Goal: Find specific page/section: Find specific page/section

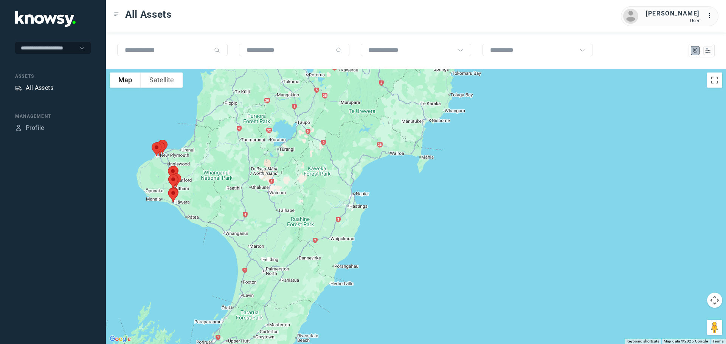
drag, startPoint x: 0, startPoint y: 0, endPoint x: 41, endPoint y: 87, distance: 96.4
click at [41, 87] on div "All Assets" at bounding box center [40, 88] width 28 height 9
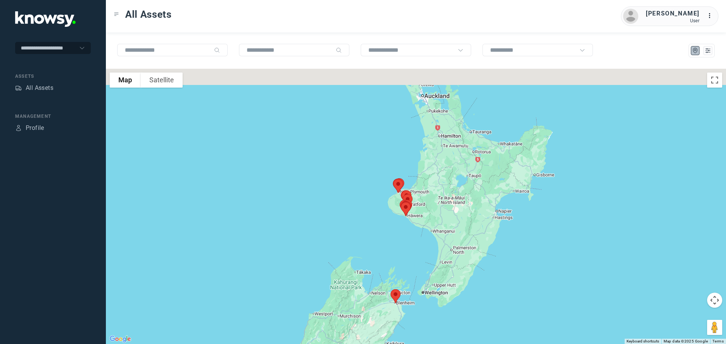
drag, startPoint x: 445, startPoint y: 156, endPoint x: 421, endPoint y: 209, distance: 57.9
click at [421, 209] on div at bounding box center [416, 207] width 620 height 276
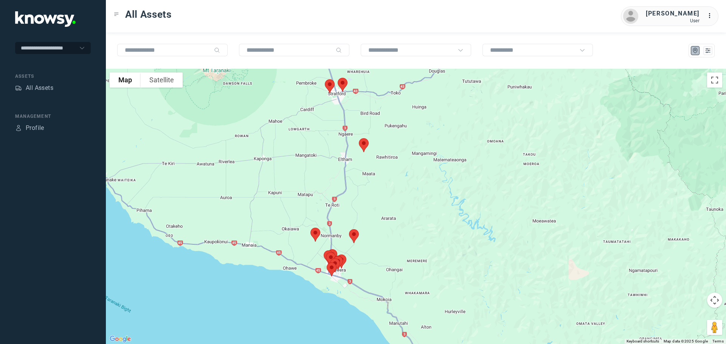
drag, startPoint x: 297, startPoint y: 207, endPoint x: 477, endPoint y: 64, distance: 230.2
click at [477, 64] on div "To navigate the map with touch gestures double-tap and hold your finger on the …" at bounding box center [416, 189] width 620 height 312
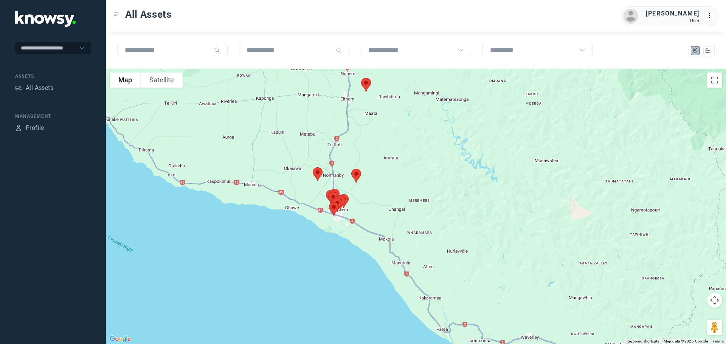
drag, startPoint x: 453, startPoint y: 172, endPoint x: 454, endPoint y: 113, distance: 59.4
click at [454, 113] on div at bounding box center [416, 207] width 620 height 276
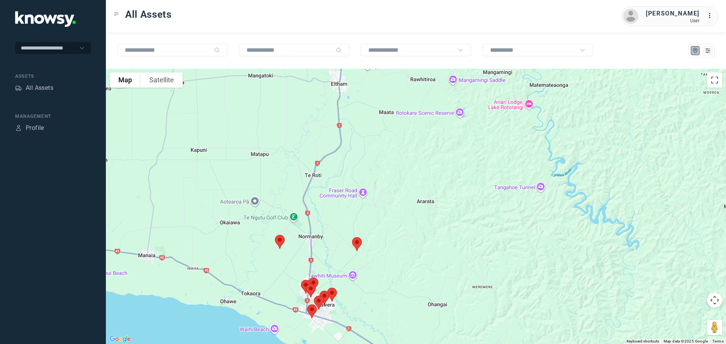
drag, startPoint x: 367, startPoint y: 107, endPoint x: 414, endPoint y: 189, distance: 94.5
click at [416, 190] on div at bounding box center [416, 207] width 620 height 276
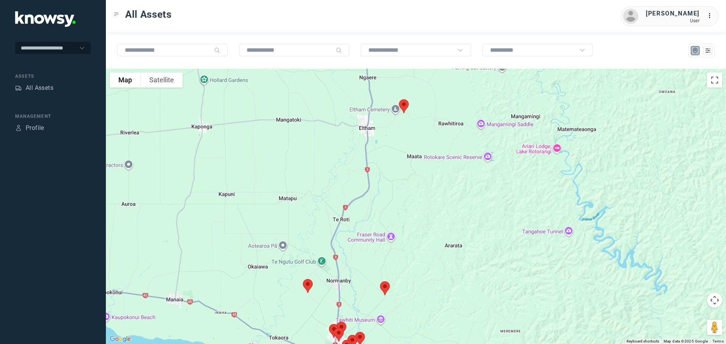
drag, startPoint x: 393, startPoint y: 162, endPoint x: 404, endPoint y: 130, distance: 34.4
click at [404, 130] on div at bounding box center [416, 207] width 620 height 276
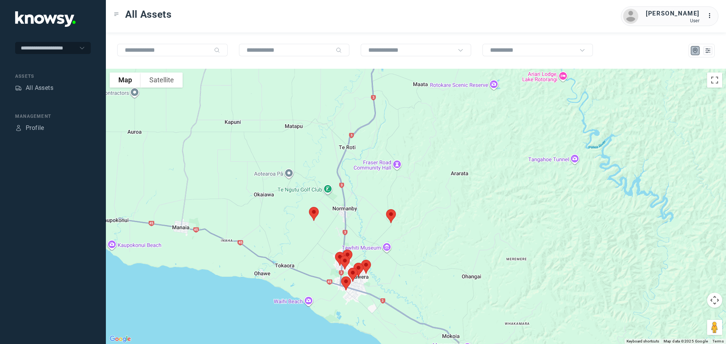
drag, startPoint x: 391, startPoint y: 196, endPoint x: 390, endPoint y: 115, distance: 80.5
click at [390, 115] on div at bounding box center [416, 207] width 620 height 276
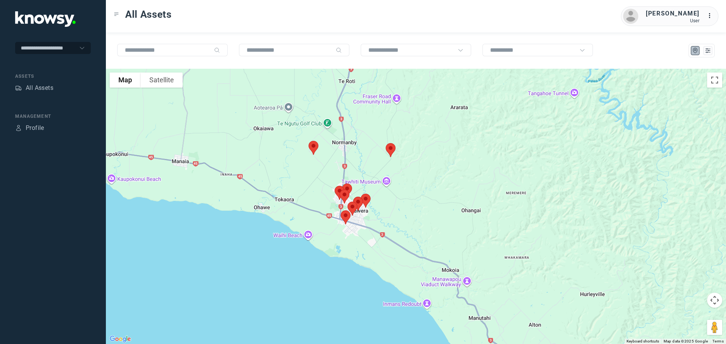
click at [314, 146] on img at bounding box center [313, 148] width 16 height 20
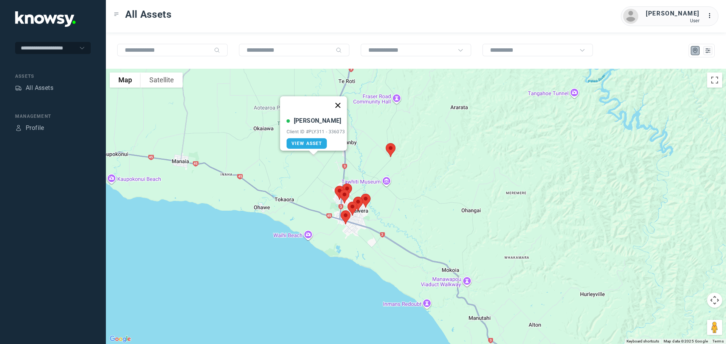
click at [341, 98] on button "Close" at bounding box center [337, 105] width 18 height 18
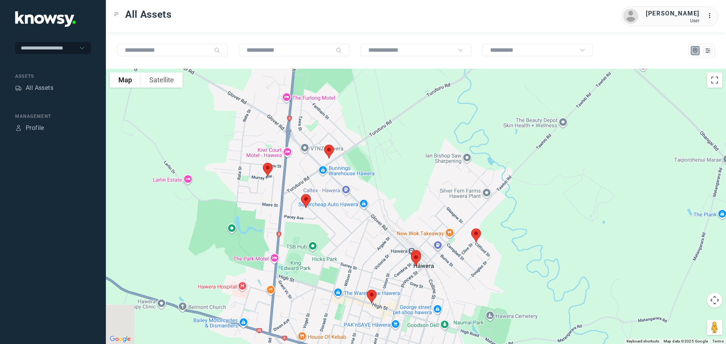
drag, startPoint x: 263, startPoint y: 185, endPoint x: 392, endPoint y: 131, distance: 140.2
click at [392, 131] on div at bounding box center [416, 207] width 620 height 276
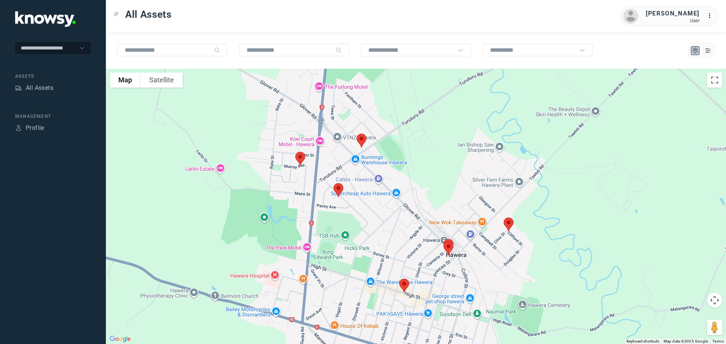
click at [300, 158] on img at bounding box center [300, 159] width 16 height 20
click at [327, 111] on button "Close" at bounding box center [325, 116] width 18 height 18
click at [361, 141] on img at bounding box center [361, 141] width 16 height 20
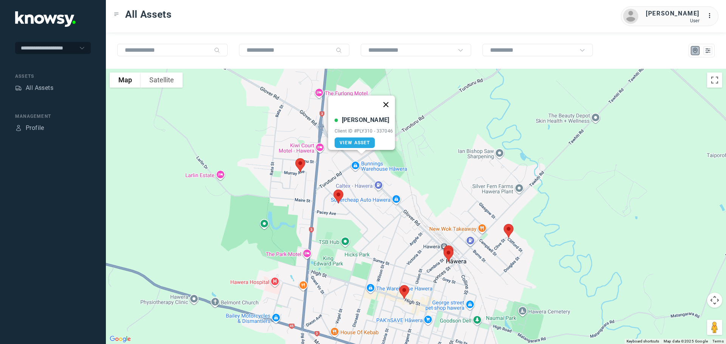
click at [390, 101] on button "Close" at bounding box center [385, 105] width 18 height 18
click at [341, 194] on img at bounding box center [338, 197] width 16 height 20
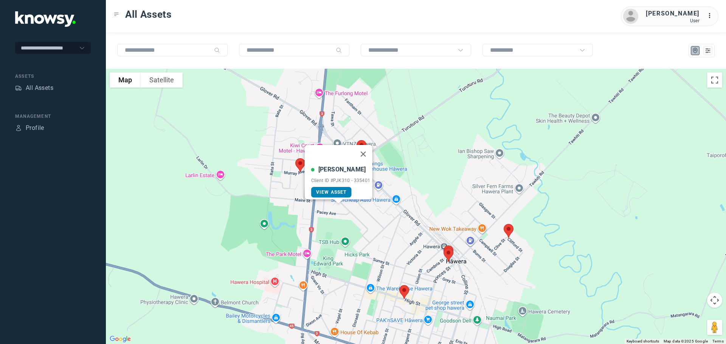
click at [336, 190] on span "View Asset" at bounding box center [331, 192] width 31 height 5
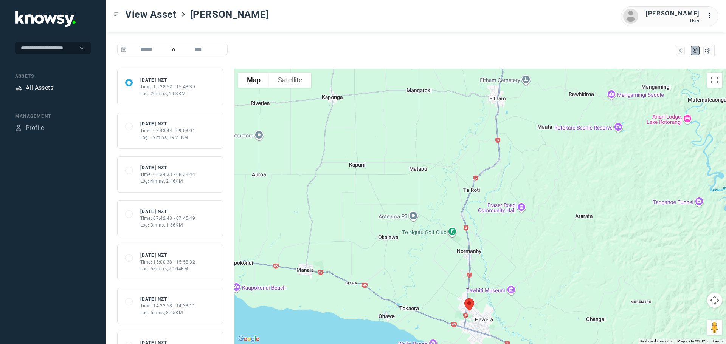
click at [46, 87] on div "All Assets" at bounding box center [40, 88] width 28 height 9
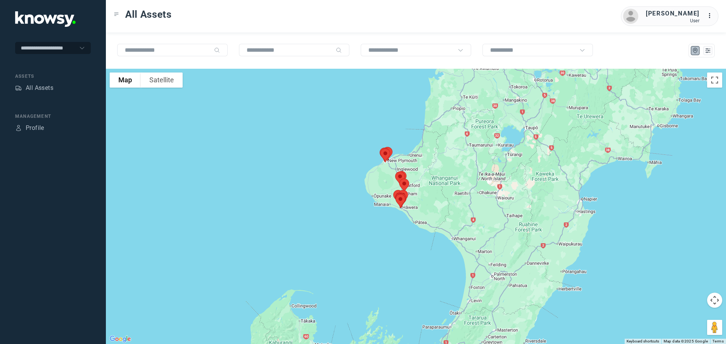
drag, startPoint x: 430, startPoint y: 181, endPoint x: 408, endPoint y: 221, distance: 45.3
click at [408, 221] on div at bounding box center [416, 207] width 620 height 276
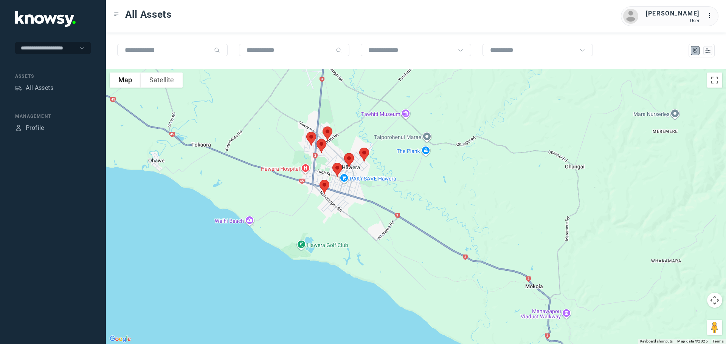
drag, startPoint x: 295, startPoint y: 202, endPoint x: 431, endPoint y: 110, distance: 164.4
click at [431, 110] on div at bounding box center [416, 207] width 620 height 276
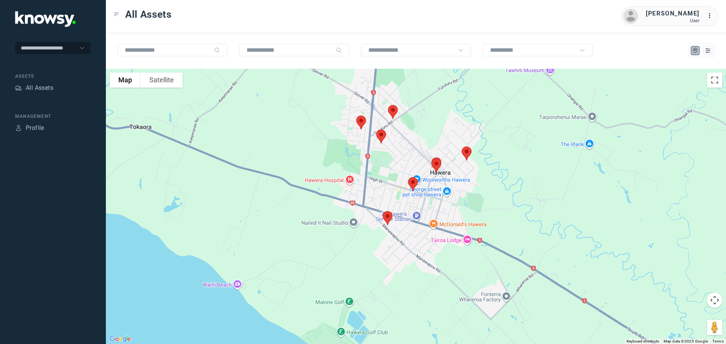
drag, startPoint x: 365, startPoint y: 141, endPoint x: 454, endPoint y: 173, distance: 94.7
click at [469, 176] on div at bounding box center [416, 207] width 620 height 276
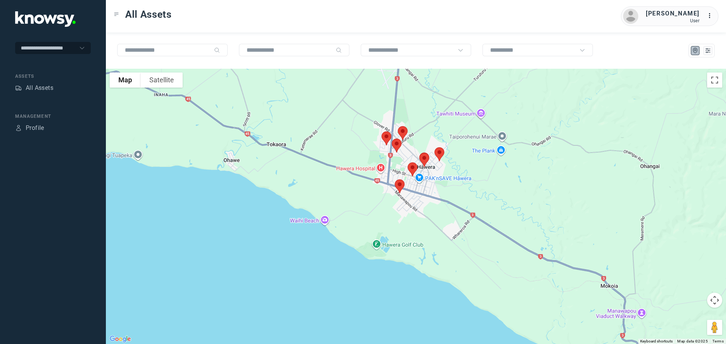
click at [413, 169] on img at bounding box center [412, 169] width 16 height 20
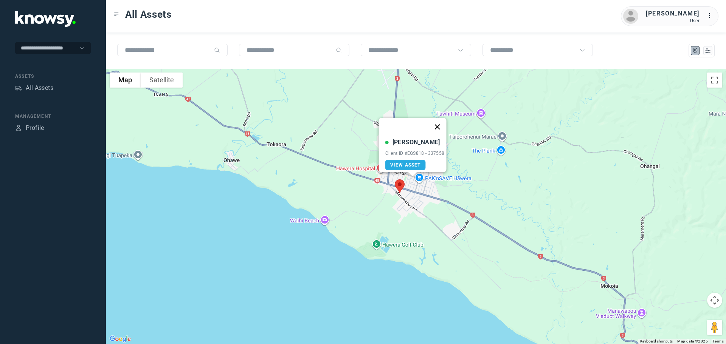
click at [440, 122] on button "Close" at bounding box center [437, 127] width 18 height 18
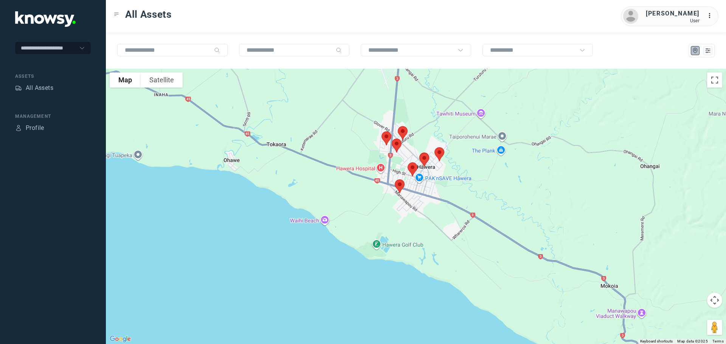
click at [398, 184] on img at bounding box center [400, 187] width 16 height 20
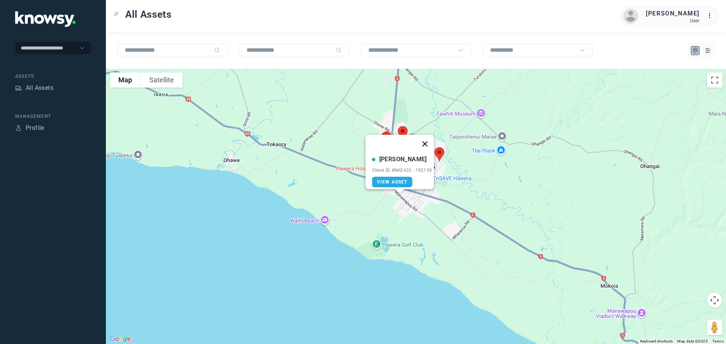
click at [425, 138] on button "Close" at bounding box center [424, 144] width 18 height 18
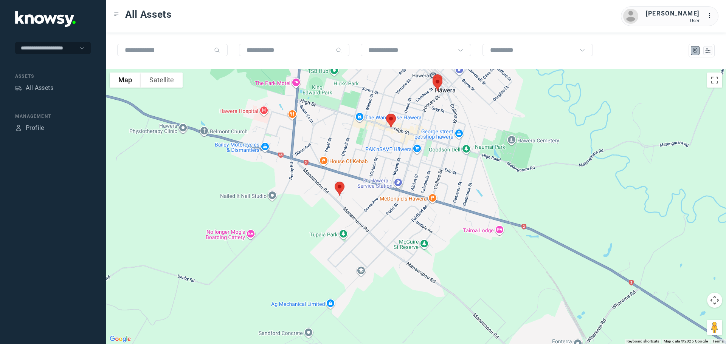
drag, startPoint x: 397, startPoint y: 171, endPoint x: 358, endPoint y: 214, distance: 58.1
click at [359, 214] on div at bounding box center [416, 207] width 620 height 276
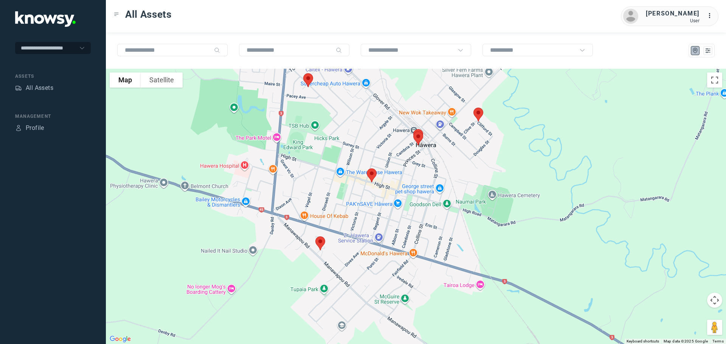
drag, startPoint x: 368, startPoint y: 208, endPoint x: 356, endPoint y: 233, distance: 27.6
click at [356, 233] on div at bounding box center [416, 207] width 620 height 276
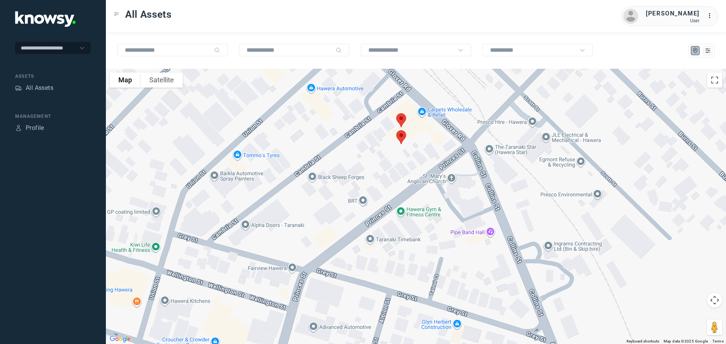
drag, startPoint x: 397, startPoint y: 130, endPoint x: 403, endPoint y: 193, distance: 63.4
click at [403, 193] on div at bounding box center [416, 207] width 620 height 276
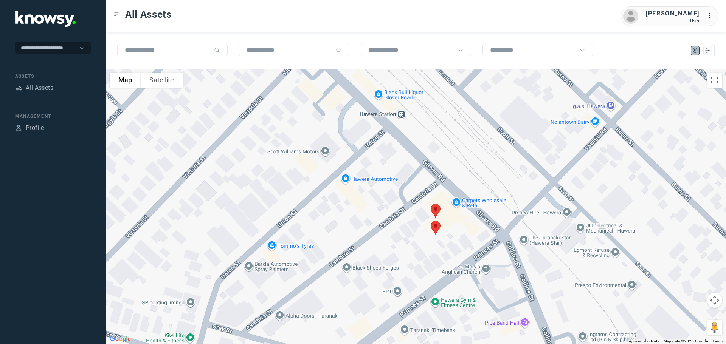
drag, startPoint x: 395, startPoint y: 157, endPoint x: 425, endPoint y: 229, distance: 78.4
click at [425, 229] on div at bounding box center [416, 207] width 620 height 276
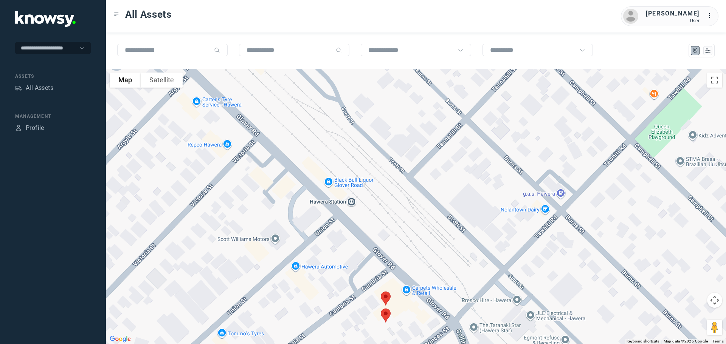
drag, startPoint x: 406, startPoint y: 190, endPoint x: 368, endPoint y: 247, distance: 67.9
click at [370, 247] on div at bounding box center [416, 207] width 620 height 276
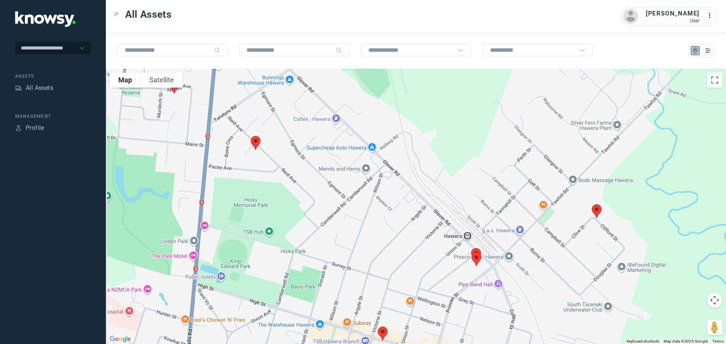
drag, startPoint x: 307, startPoint y: 182, endPoint x: 418, endPoint y: 183, distance: 110.7
click at [418, 183] on div at bounding box center [416, 207] width 620 height 276
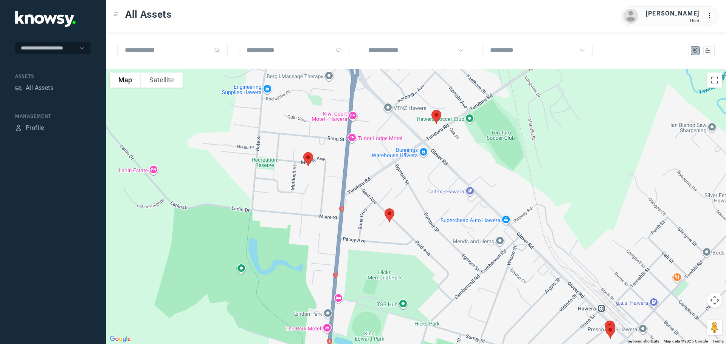
drag, startPoint x: 308, startPoint y: 175, endPoint x: 423, endPoint y: 244, distance: 134.2
click at [424, 245] on div at bounding box center [416, 207] width 620 height 276
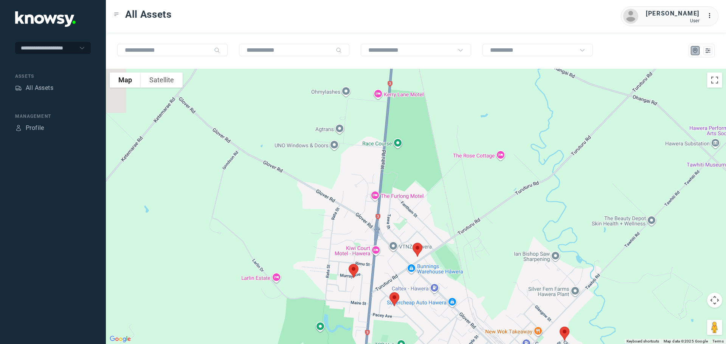
drag, startPoint x: 410, startPoint y: 196, endPoint x: 399, endPoint y: 255, distance: 60.3
click at [399, 255] on div at bounding box center [416, 207] width 620 height 276
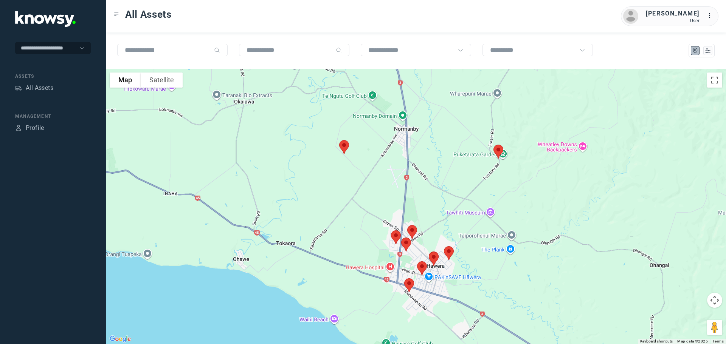
click at [500, 153] on img at bounding box center [498, 152] width 16 height 20
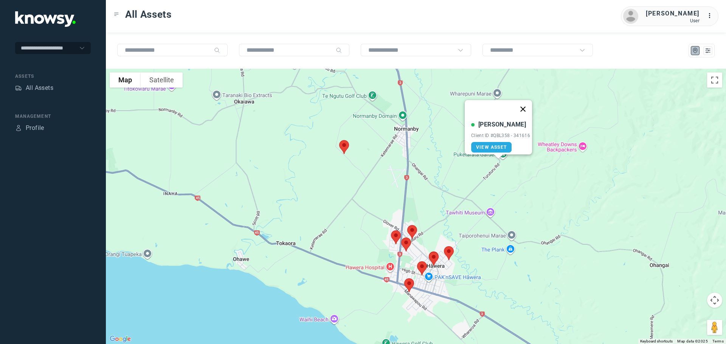
click at [525, 104] on button "Close" at bounding box center [523, 109] width 18 height 18
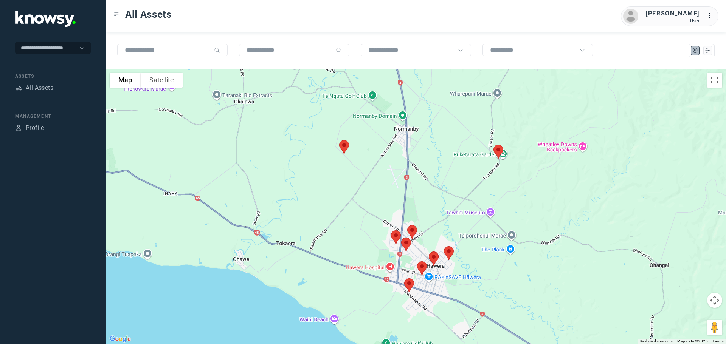
click at [343, 145] on img at bounding box center [344, 147] width 16 height 20
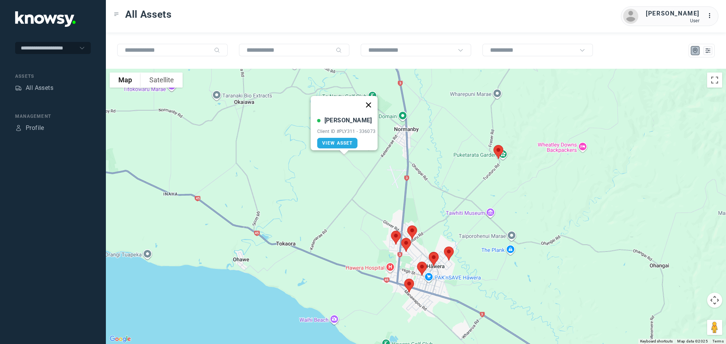
click at [372, 102] on button "Close" at bounding box center [368, 105] width 18 height 18
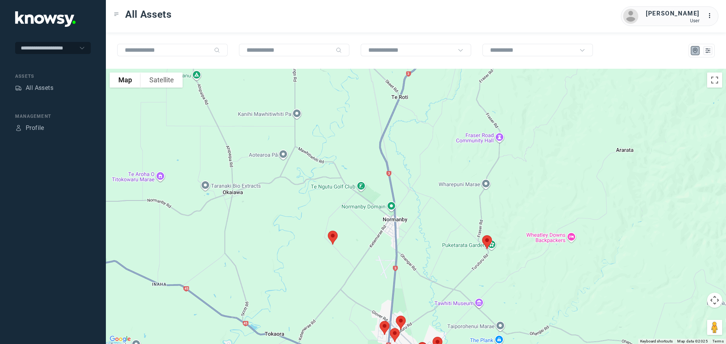
drag, startPoint x: 441, startPoint y: 164, endPoint x: 432, endPoint y: 227, distance: 63.1
click at [440, 236] on div at bounding box center [416, 207] width 620 height 276
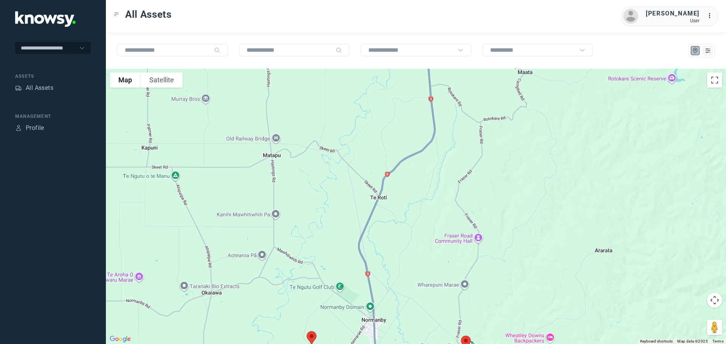
drag, startPoint x: 440, startPoint y: 207, endPoint x: 433, endPoint y: 246, distance: 40.0
click at [433, 246] on div at bounding box center [416, 207] width 620 height 276
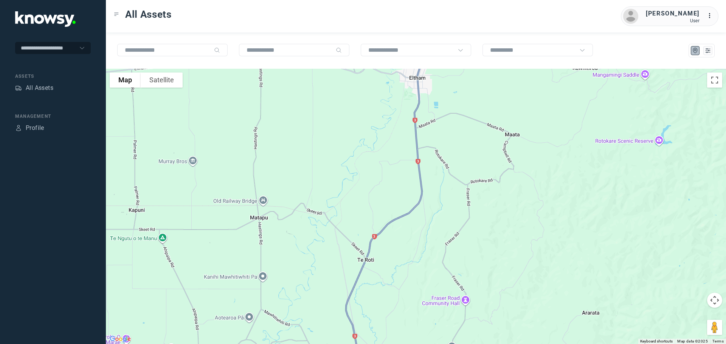
drag, startPoint x: 447, startPoint y: 175, endPoint x: 443, endPoint y: 250, distance: 75.3
click at [443, 254] on div at bounding box center [416, 207] width 620 height 276
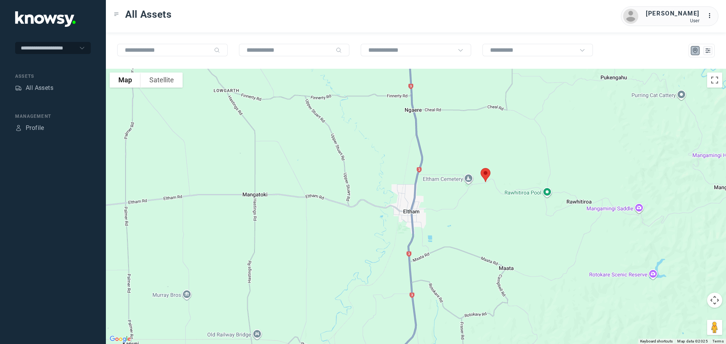
drag, startPoint x: 448, startPoint y: 213, endPoint x: 440, endPoint y: 249, distance: 36.8
click at [440, 249] on div at bounding box center [416, 207] width 620 height 276
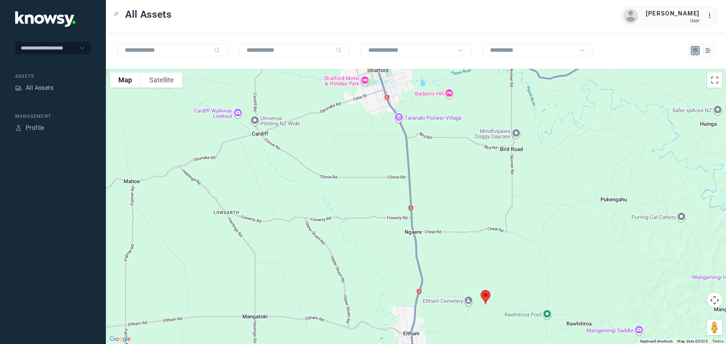
drag, startPoint x: 438, startPoint y: 198, endPoint x: 449, endPoint y: 269, distance: 71.5
click at [449, 269] on div at bounding box center [416, 207] width 620 height 276
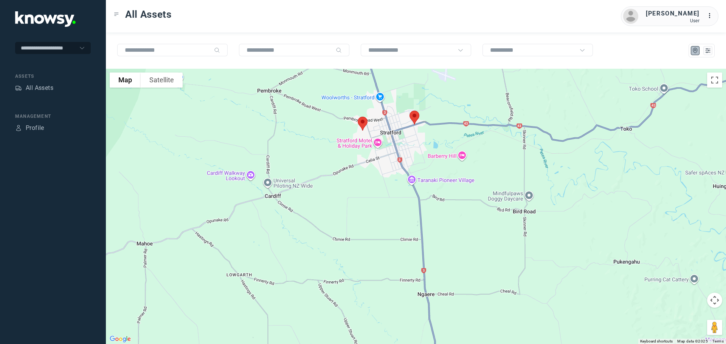
drag, startPoint x: 455, startPoint y: 235, endPoint x: 457, endPoint y: 243, distance: 8.1
click at [457, 243] on div at bounding box center [416, 207] width 620 height 276
click at [364, 122] on img at bounding box center [363, 124] width 16 height 20
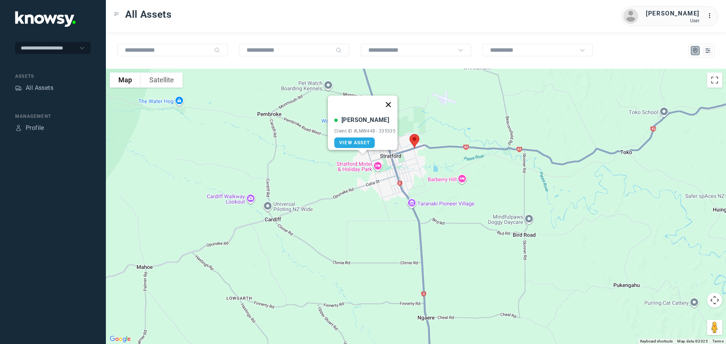
click at [392, 100] on button "Close" at bounding box center [388, 105] width 18 height 18
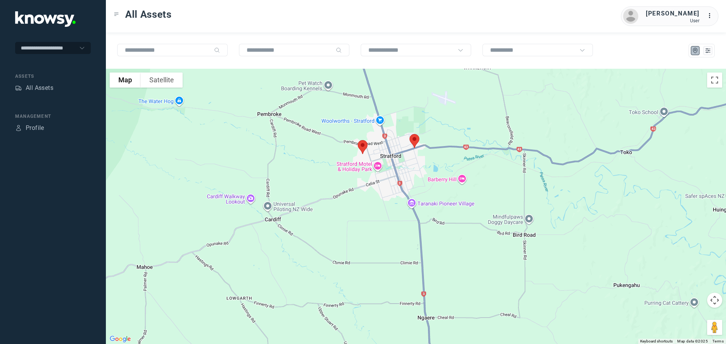
click at [416, 138] on img at bounding box center [414, 141] width 16 height 20
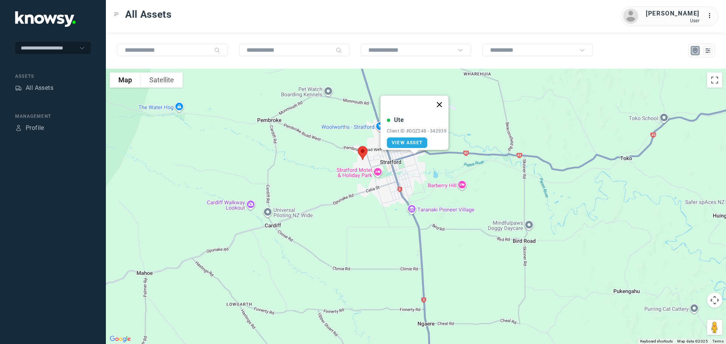
click at [446, 100] on button "Close" at bounding box center [439, 105] width 18 height 18
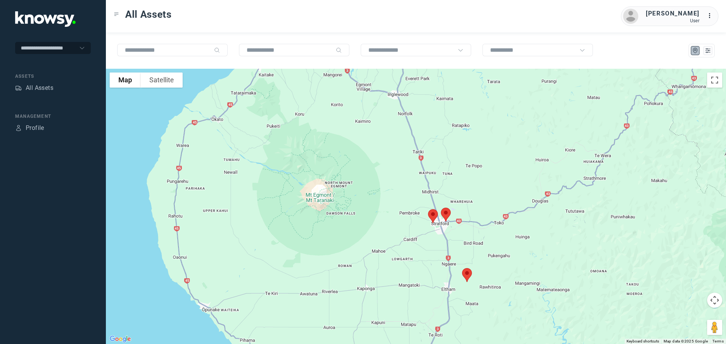
drag, startPoint x: 365, startPoint y: 110, endPoint x: 400, endPoint y: 297, distance: 189.7
click at [400, 297] on div "To navigate, press the arrow keys." at bounding box center [416, 207] width 620 height 276
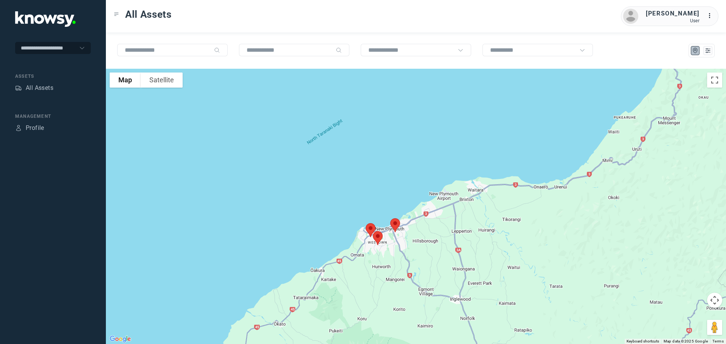
drag, startPoint x: 424, startPoint y: 289, endPoint x: 413, endPoint y: 200, distance: 90.3
click at [413, 200] on div at bounding box center [416, 207] width 620 height 276
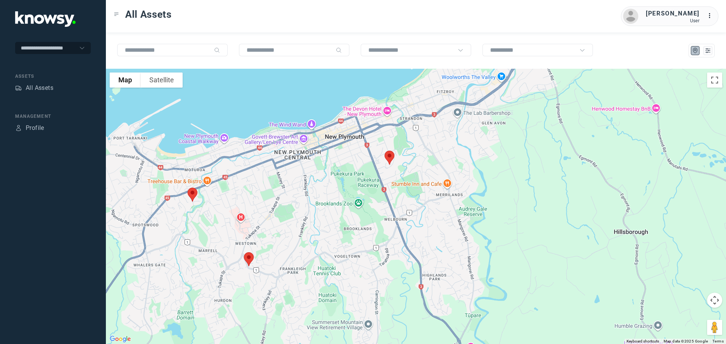
click at [251, 260] on img at bounding box center [249, 259] width 16 height 20
click at [278, 213] on button "Close" at bounding box center [274, 217] width 18 height 18
click at [195, 195] on img at bounding box center [192, 195] width 16 height 20
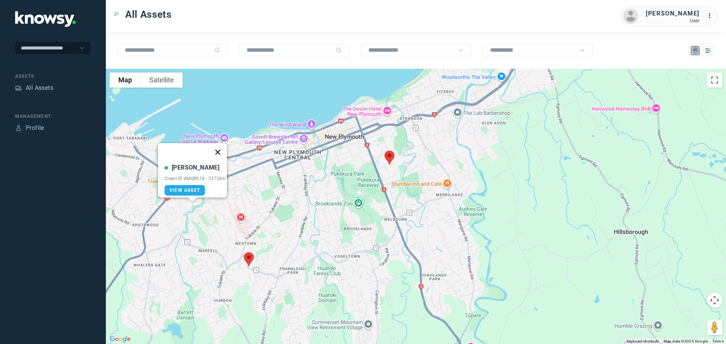
click at [222, 149] on button "Close" at bounding box center [218, 152] width 18 height 18
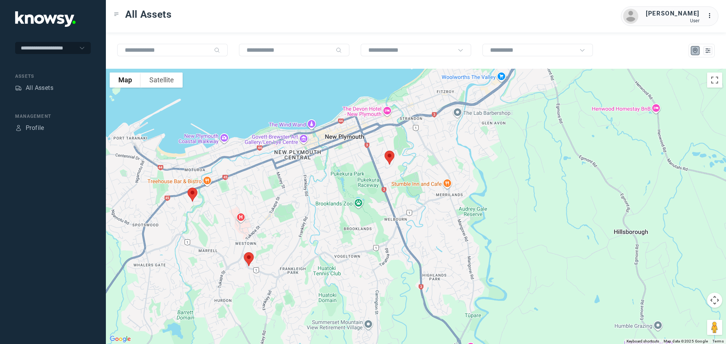
click at [390, 156] on img at bounding box center [389, 158] width 16 height 20
click at [418, 111] on button "Close" at bounding box center [413, 115] width 18 height 18
